Goal: Task Accomplishment & Management: Use online tool/utility

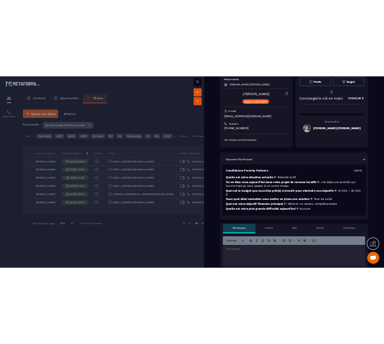
scroll to position [56, 0]
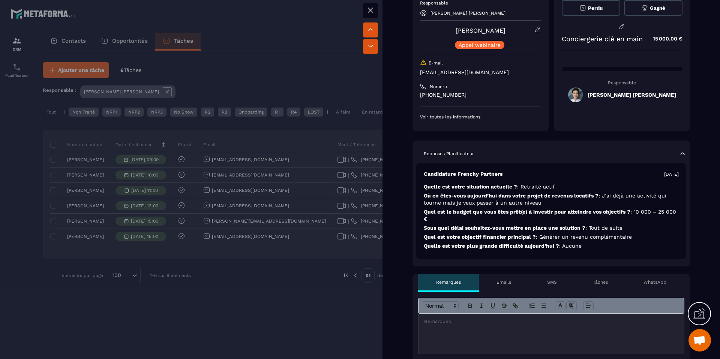
click at [245, 177] on div at bounding box center [360, 179] width 720 height 359
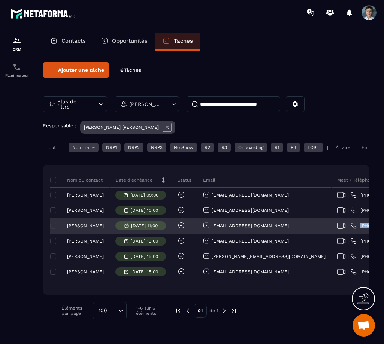
drag, startPoint x: 342, startPoint y: 230, endPoint x: 313, endPoint y: 232, distance: 29.0
click at [332, 232] on div "| +33 62065 5984" at bounding box center [369, 226] width 75 height 15
copy p "+33 62065 5984"
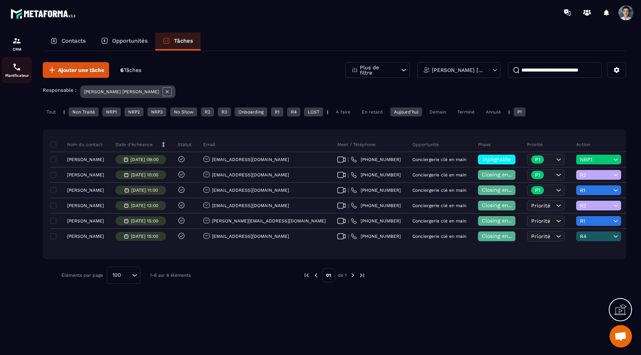
click at [20, 66] on img at bounding box center [16, 67] width 9 height 9
click at [18, 70] on img at bounding box center [16, 67] width 9 height 9
